Goal: Transaction & Acquisition: Purchase product/service

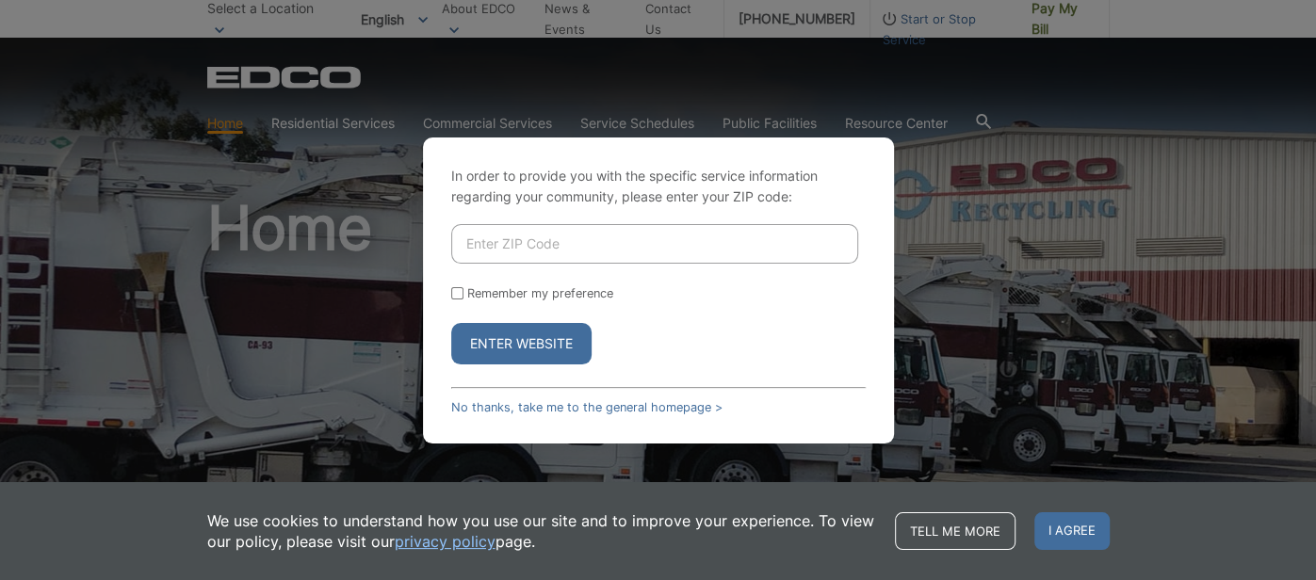
click at [543, 238] on input "Enter ZIP Code" at bounding box center [654, 244] width 407 height 40
type input "92078"
click at [451, 323] on button "Enter Website" at bounding box center [521, 343] width 140 height 41
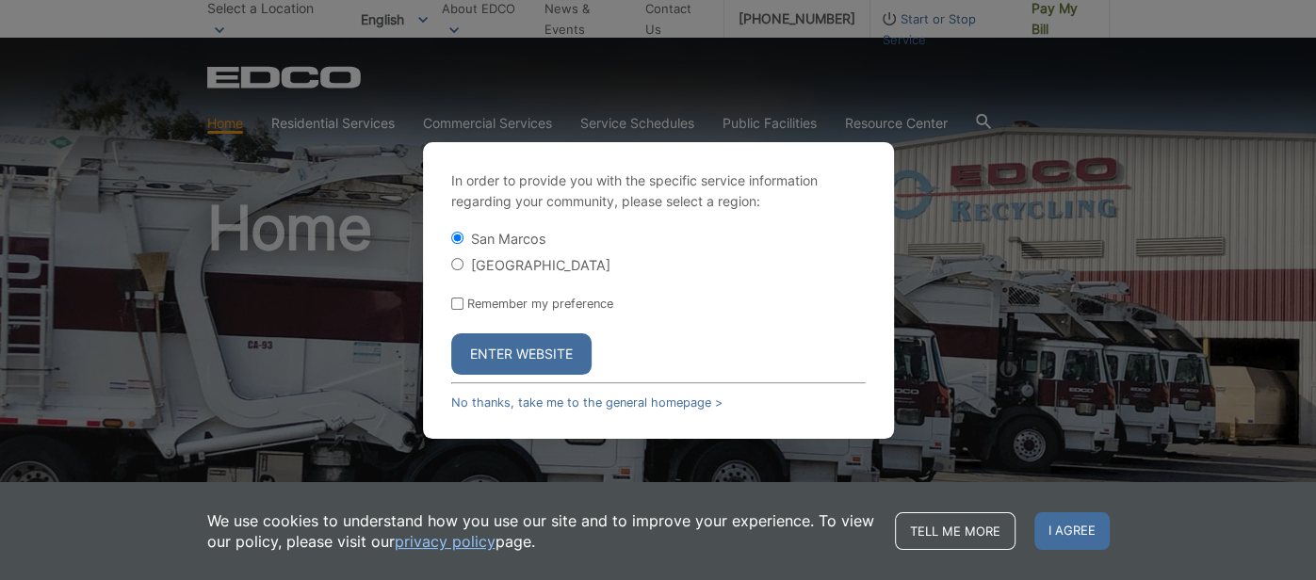
click at [527, 362] on button "Enter Website" at bounding box center [521, 353] width 140 height 41
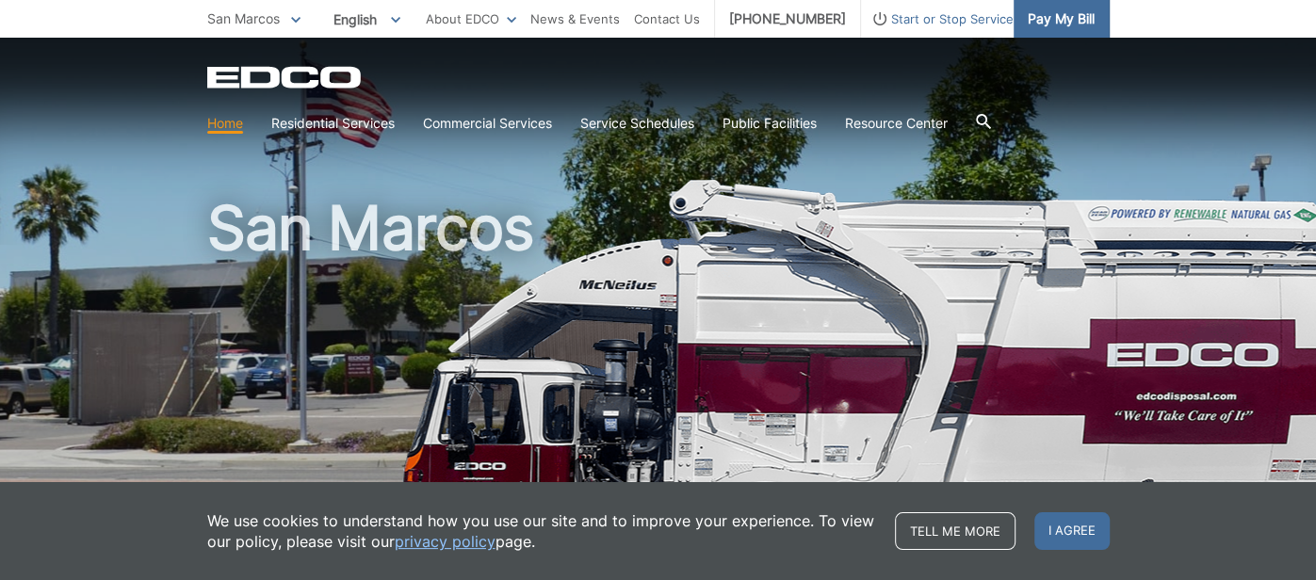
click at [1046, 23] on span "Pay My Bill" at bounding box center [1061, 18] width 67 height 21
click at [1046, 20] on span "Pay My Bill" at bounding box center [1061, 18] width 67 height 21
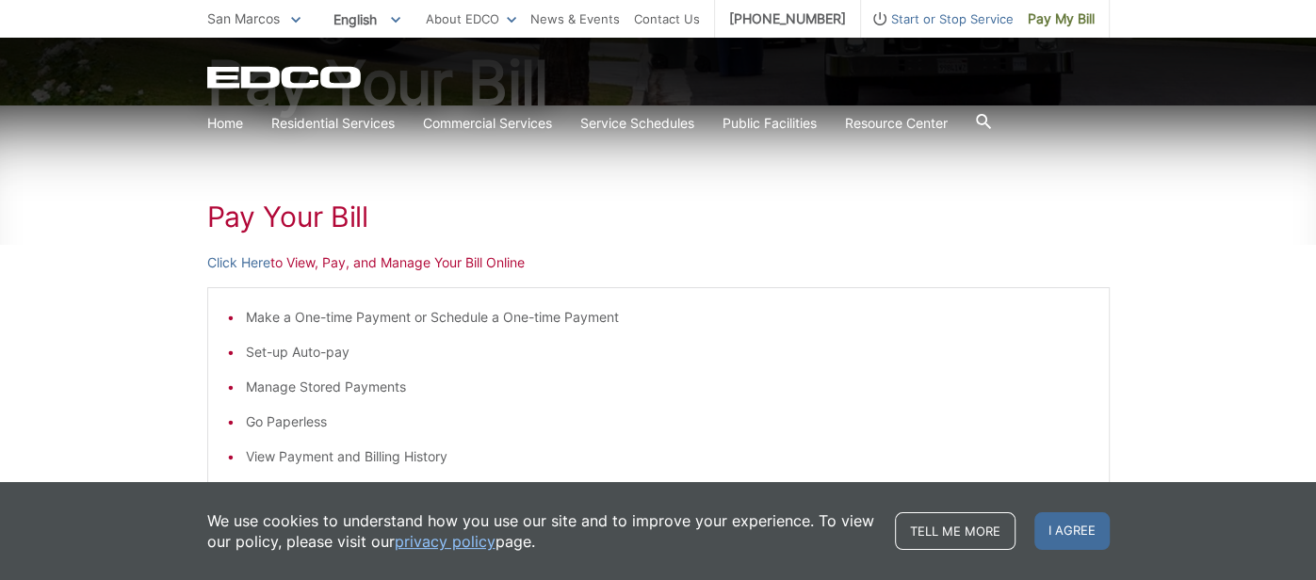
scroll to position [225, 0]
click at [1056, 527] on span "I agree" at bounding box center [1071, 531] width 75 height 38
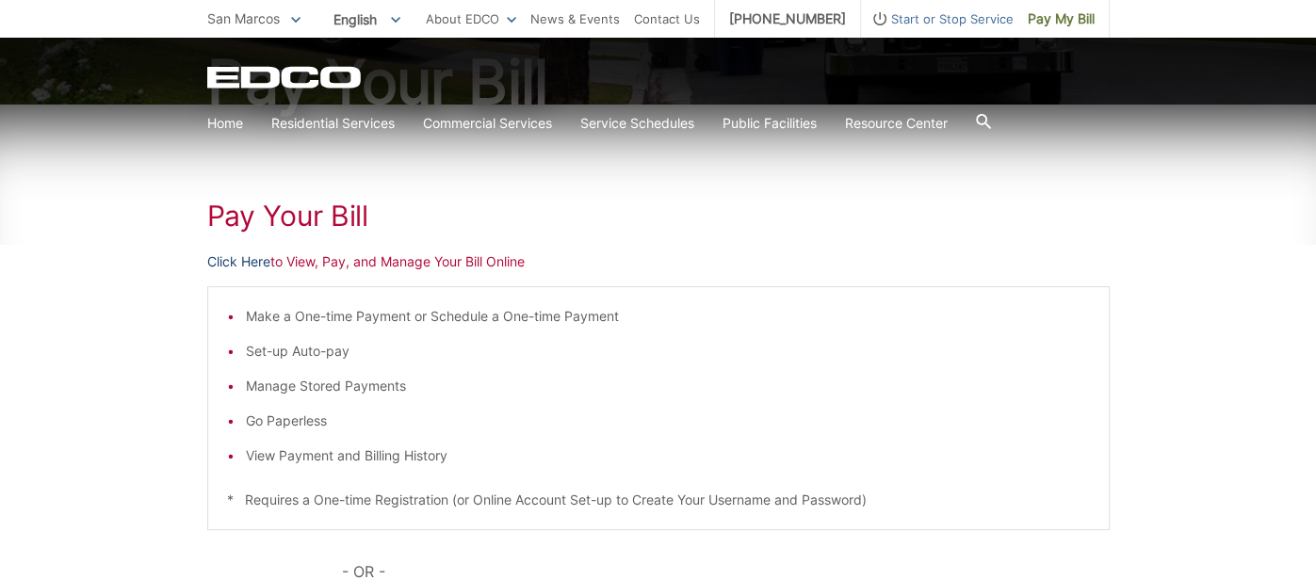
click at [254, 260] on link "Click Here" at bounding box center [238, 261] width 63 height 21
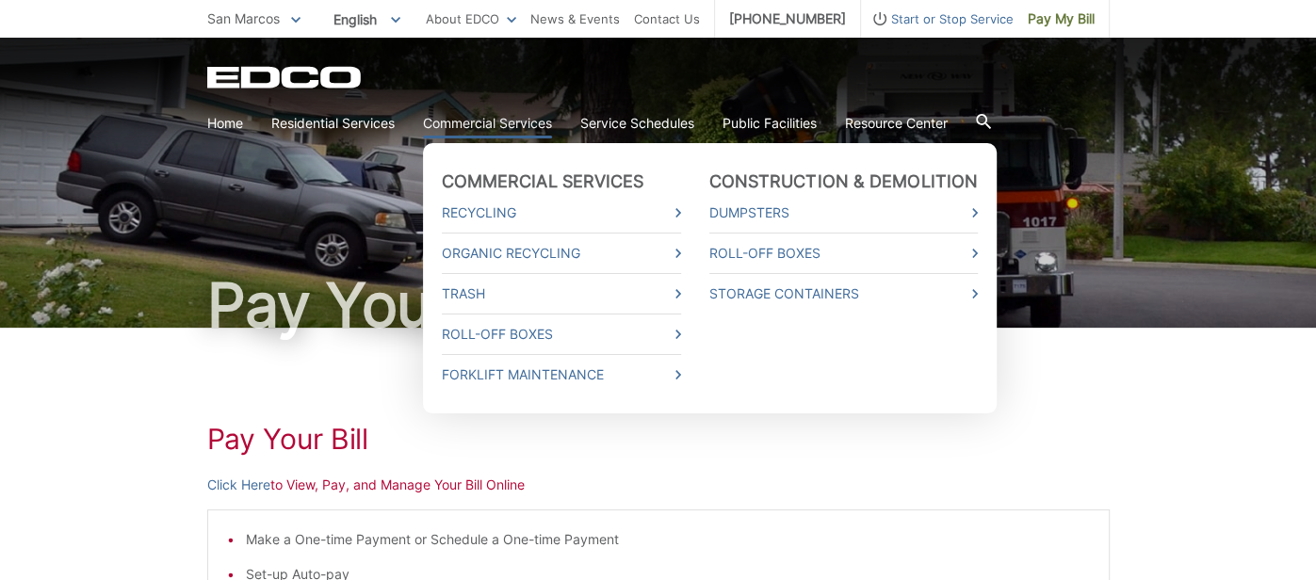
scroll to position [0, 0]
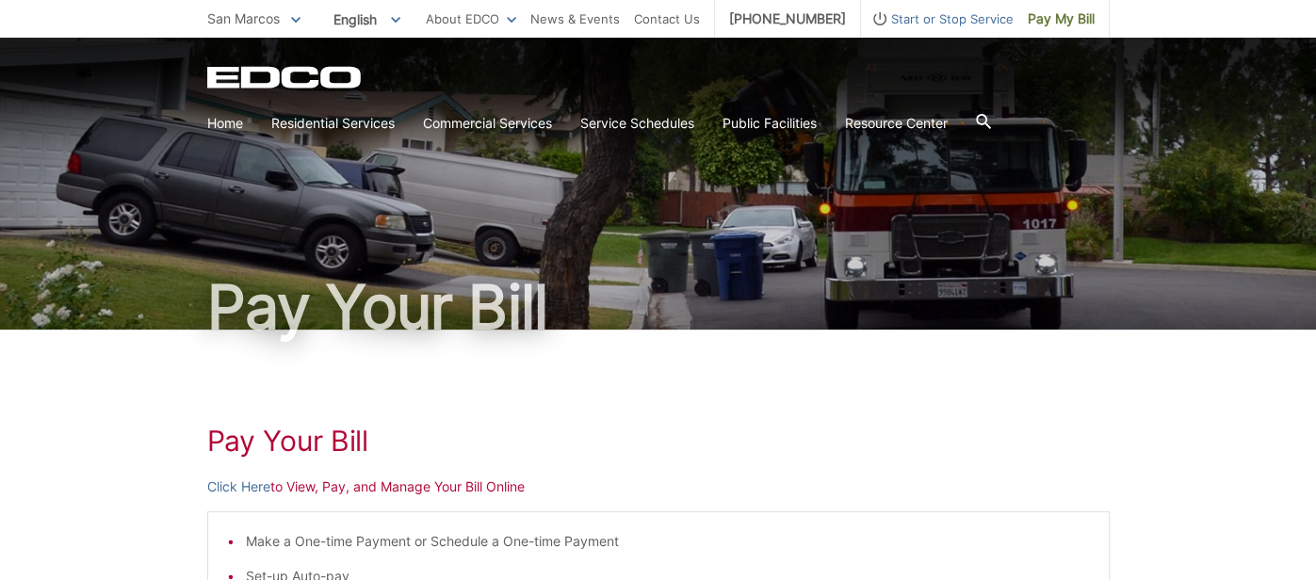
click at [219, 489] on link "Click Here" at bounding box center [238, 487] width 63 height 21
